Goal: Transaction & Acquisition: Subscribe to service/newsletter

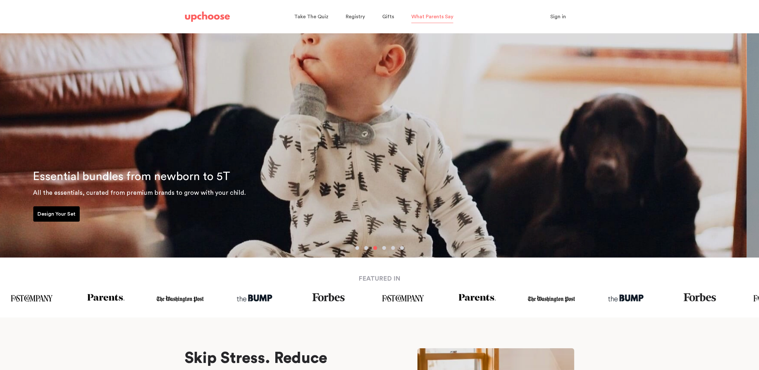
click at [441, 17] on span "What Parents Say" at bounding box center [433, 16] width 42 height 5
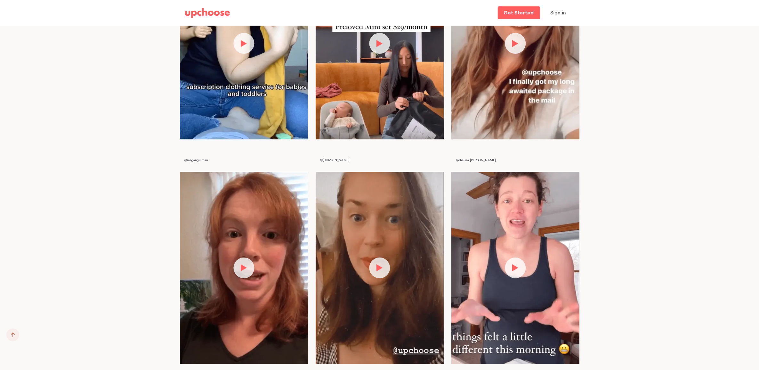
scroll to position [1722, 0]
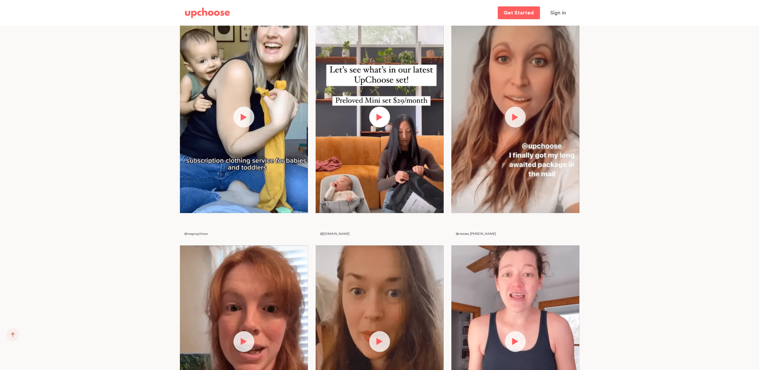
click at [374, 120] on button "button" at bounding box center [379, 117] width 21 height 21
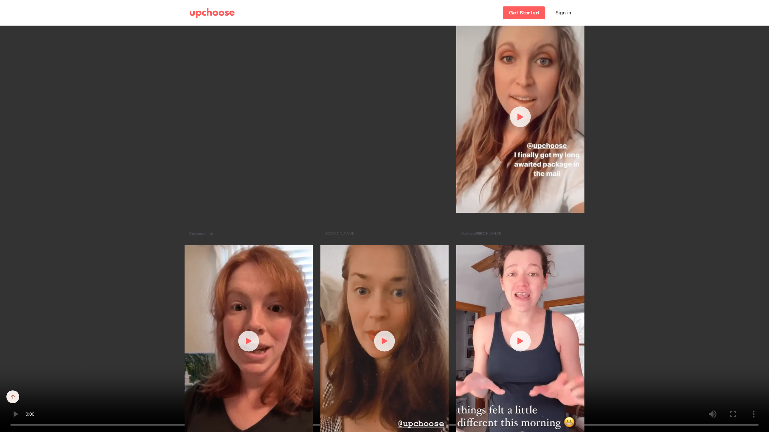
drag, startPoint x: 652, startPoint y: 20, endPoint x: 628, endPoint y: 33, distance: 26.7
click at [651, 20] on video at bounding box center [384, 216] width 769 height 432
click at [200, 71] on video at bounding box center [384, 216] width 769 height 432
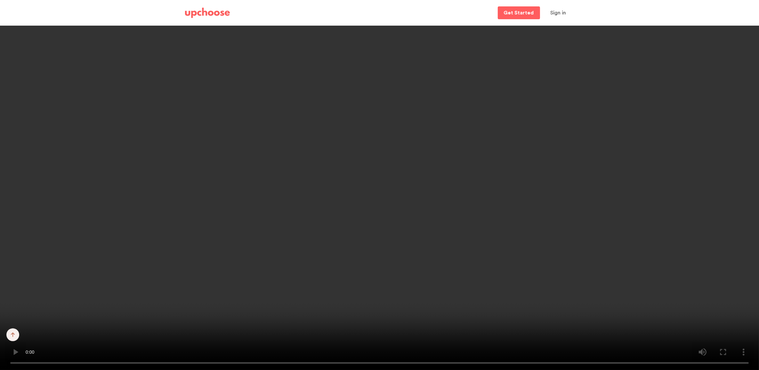
scroll to position [2849, 0]
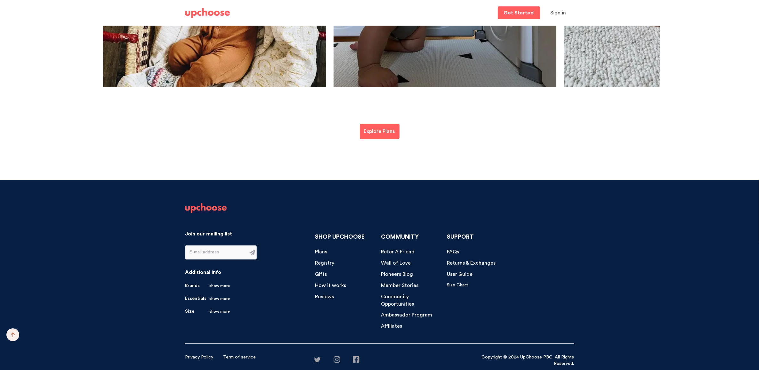
click at [406, 284] on span "Member Stories" at bounding box center [399, 285] width 37 height 5
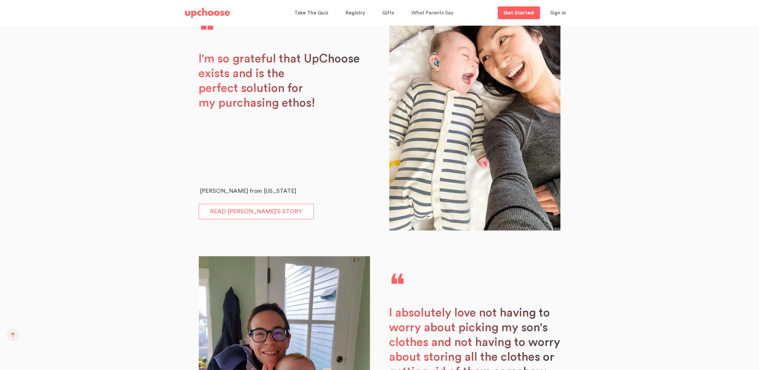
scroll to position [881, 0]
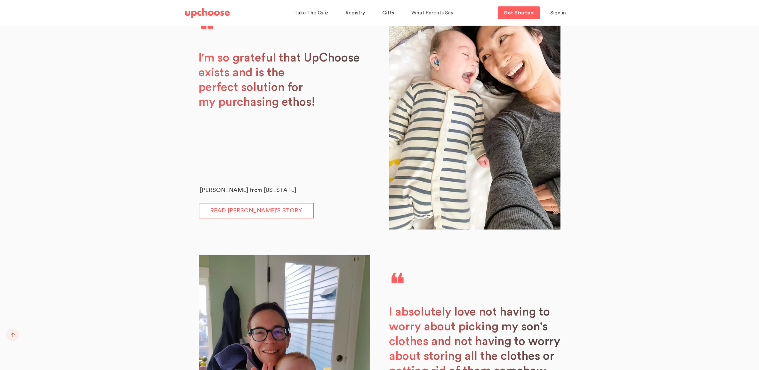
click at [245, 210] on link "READ JOANNA’S STORY" at bounding box center [256, 210] width 115 height 15
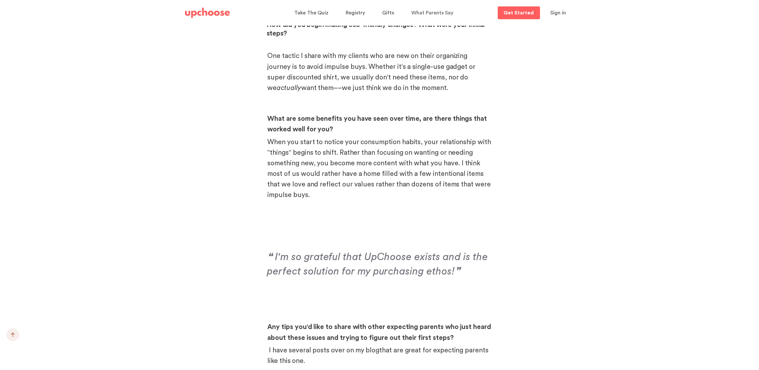
scroll to position [750, 0]
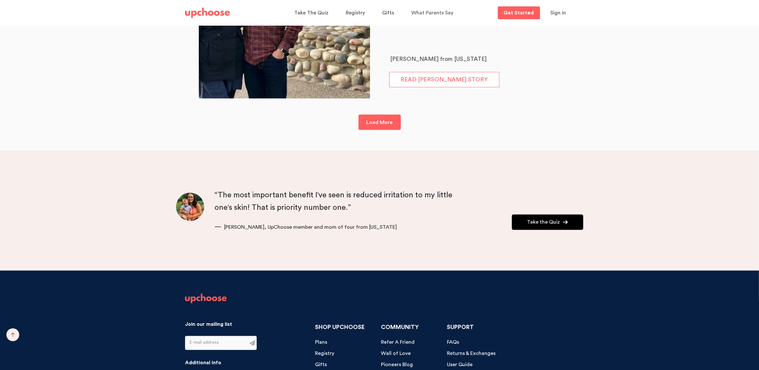
scroll to position [4428, 0]
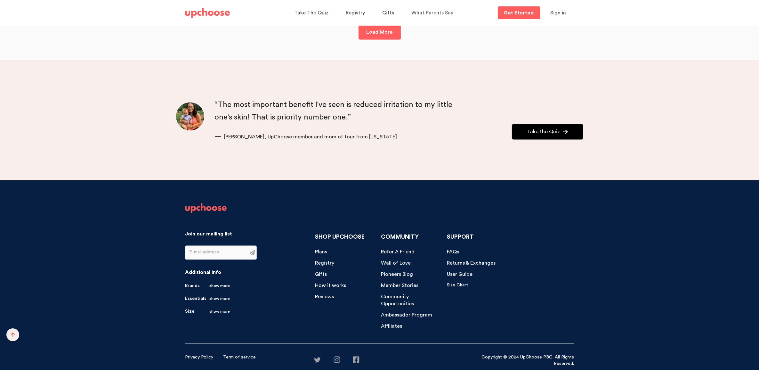
click at [399, 262] on span "Wall of Love" at bounding box center [396, 263] width 30 height 5
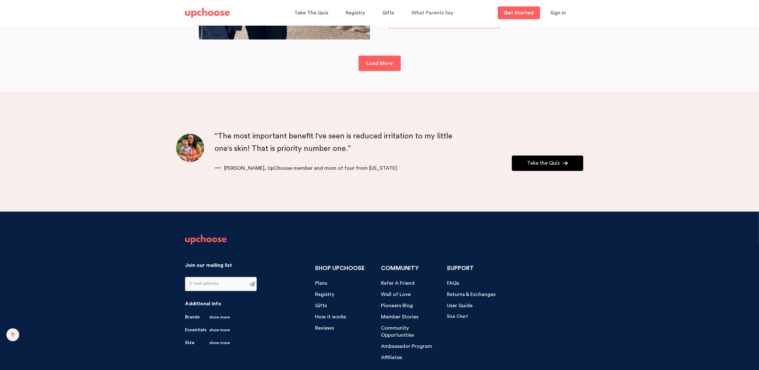
scroll to position [4428, 0]
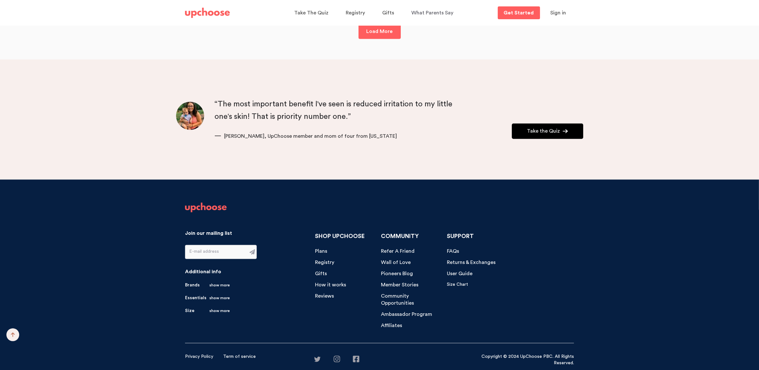
click at [400, 275] on span "Pioneers Blog" at bounding box center [397, 273] width 32 height 5
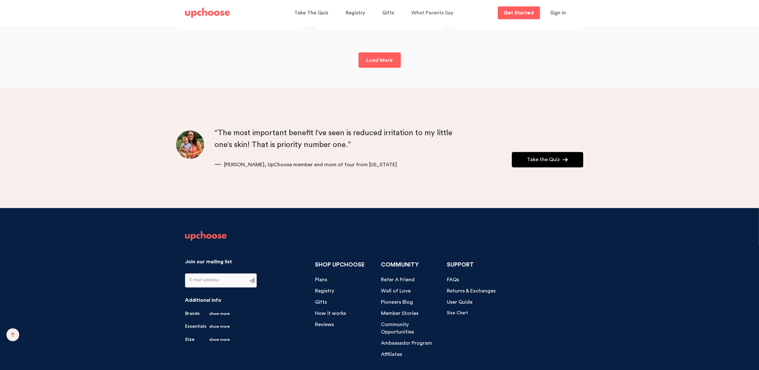
scroll to position [1401, 0]
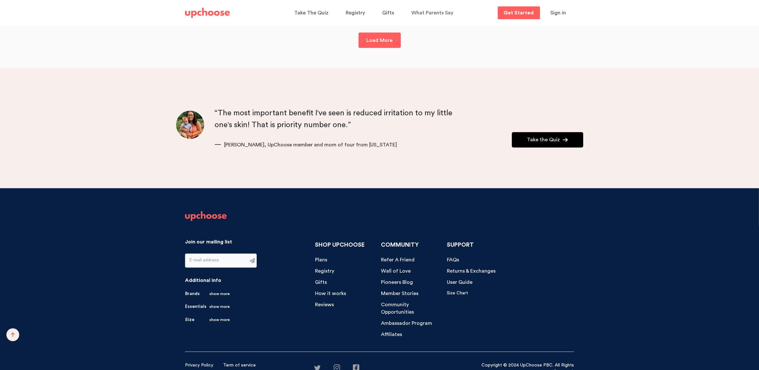
click at [194, 294] on link "Brands show more" at bounding box center [207, 294] width 45 height 6
click at [206, 305] on link "Colored Organics" at bounding box center [203, 304] width 37 height 6
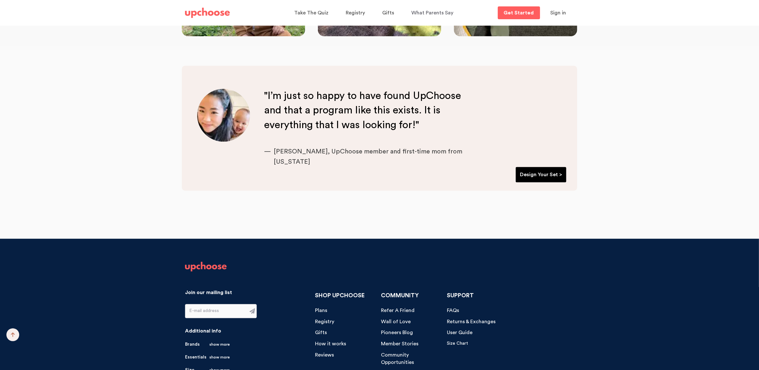
scroll to position [2242, 0]
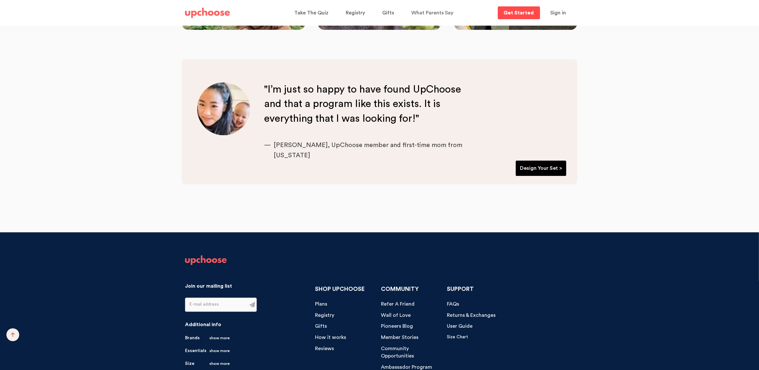
click at [519, 13] on p "Get Started" at bounding box center [519, 12] width 30 height 5
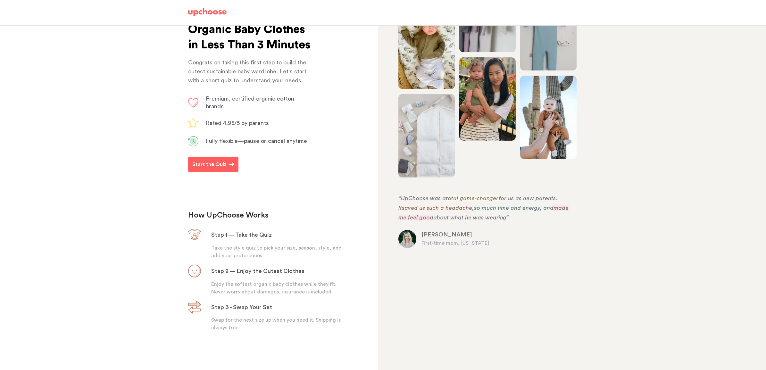
scroll to position [73, 0]
